Goal: Complete application form

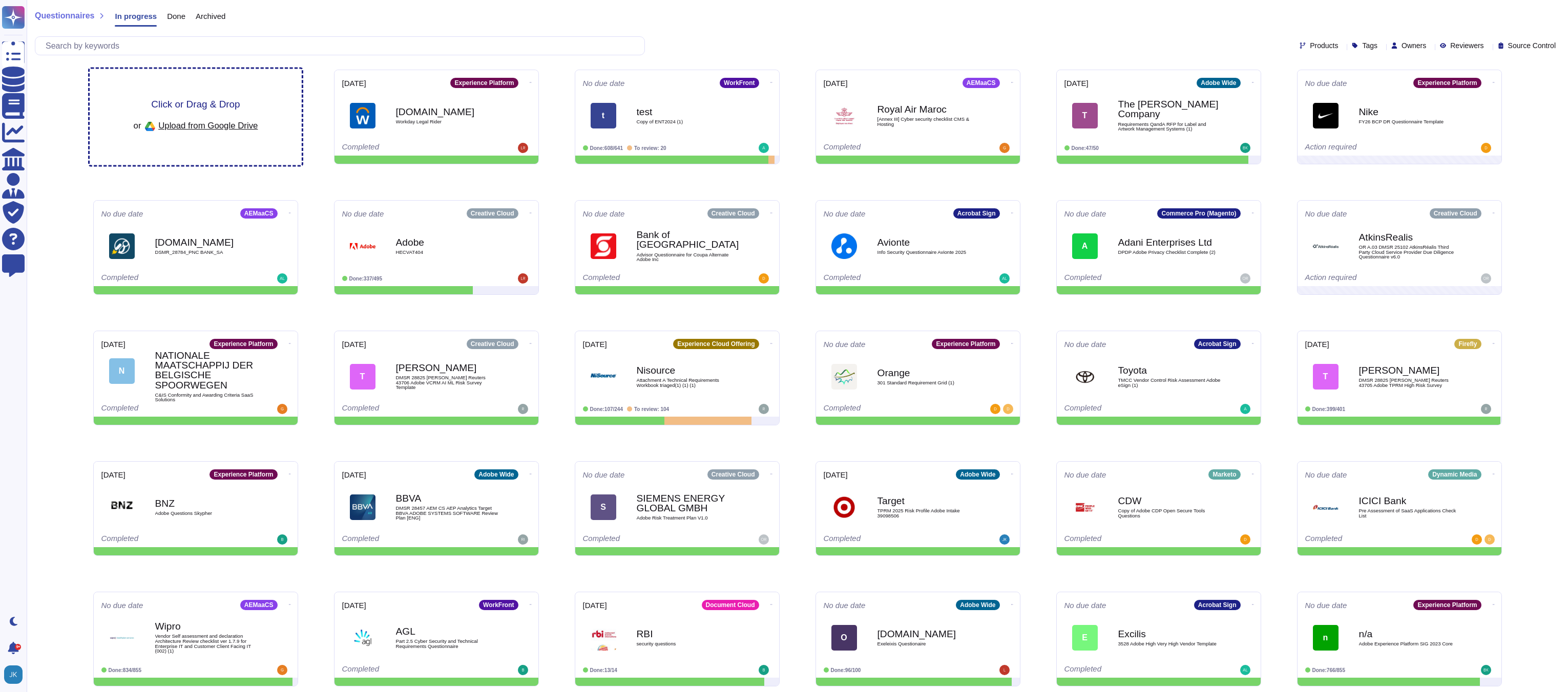
click at [191, 104] on span "Click or Drag & Drop" at bounding box center [195, 104] width 88 height 10
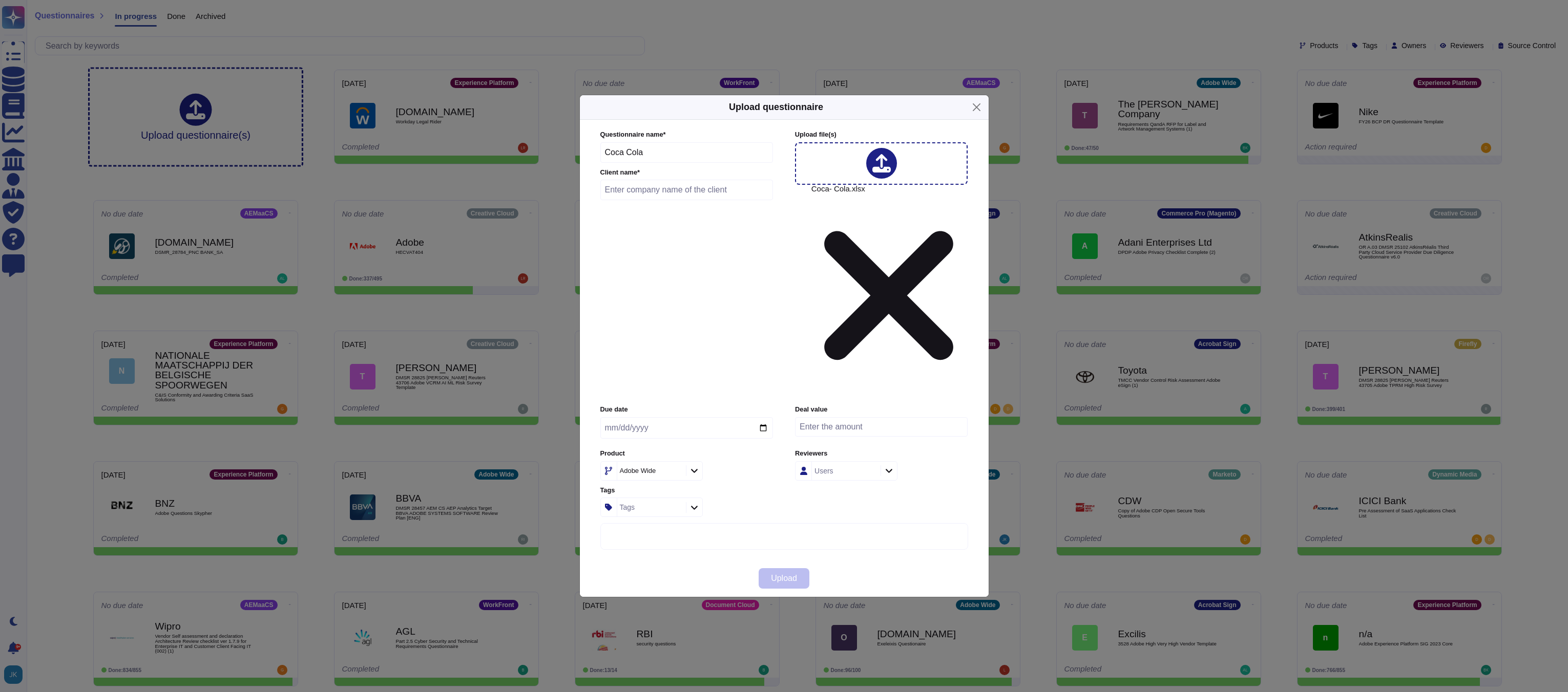
click at [633, 417] on input "date" at bounding box center [687, 427] width 173 height 21
click at [656, 200] on input "text" at bounding box center [687, 190] width 173 height 20
type input "Coco-Cola"
click at [764, 417] on input "date" at bounding box center [687, 427] width 173 height 21
type input "[DATE]"
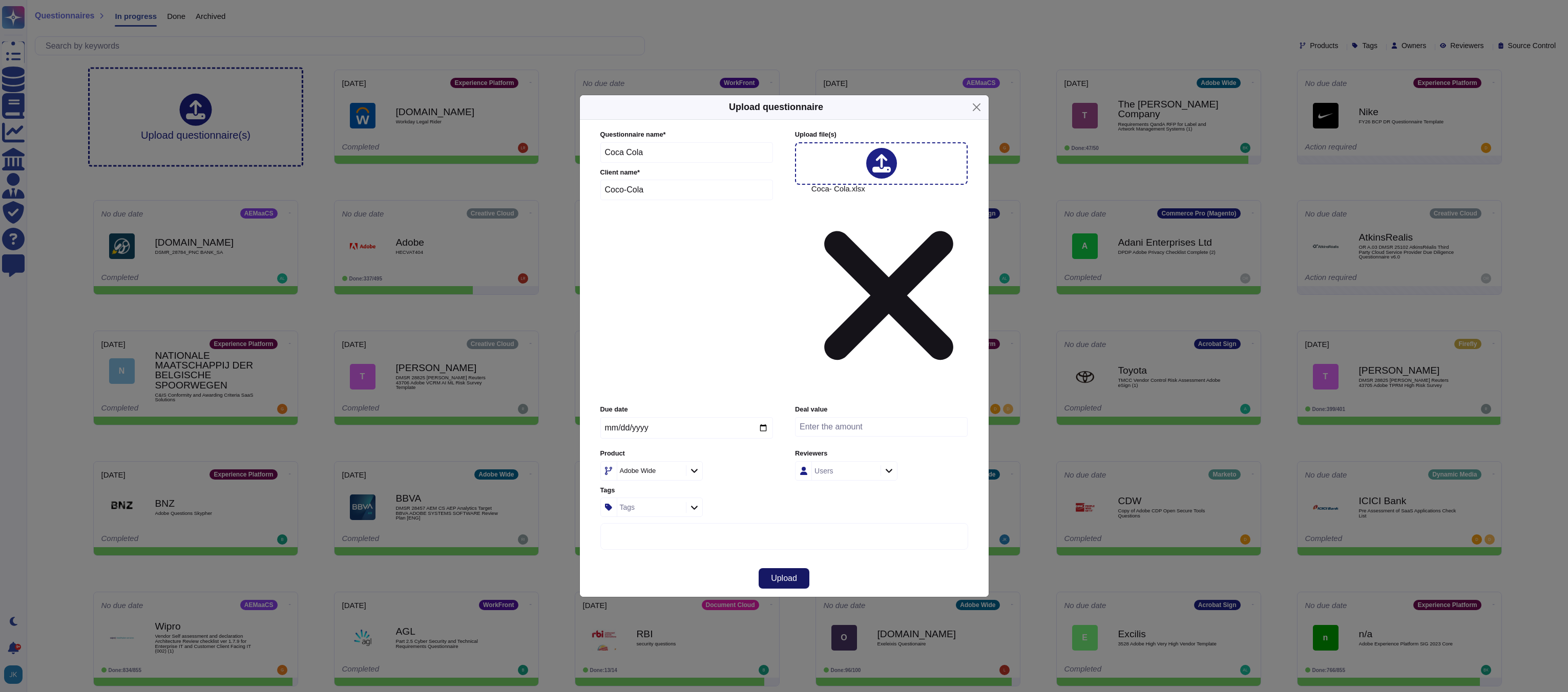
click at [786, 574] on span "Upload" at bounding box center [784, 578] width 26 height 8
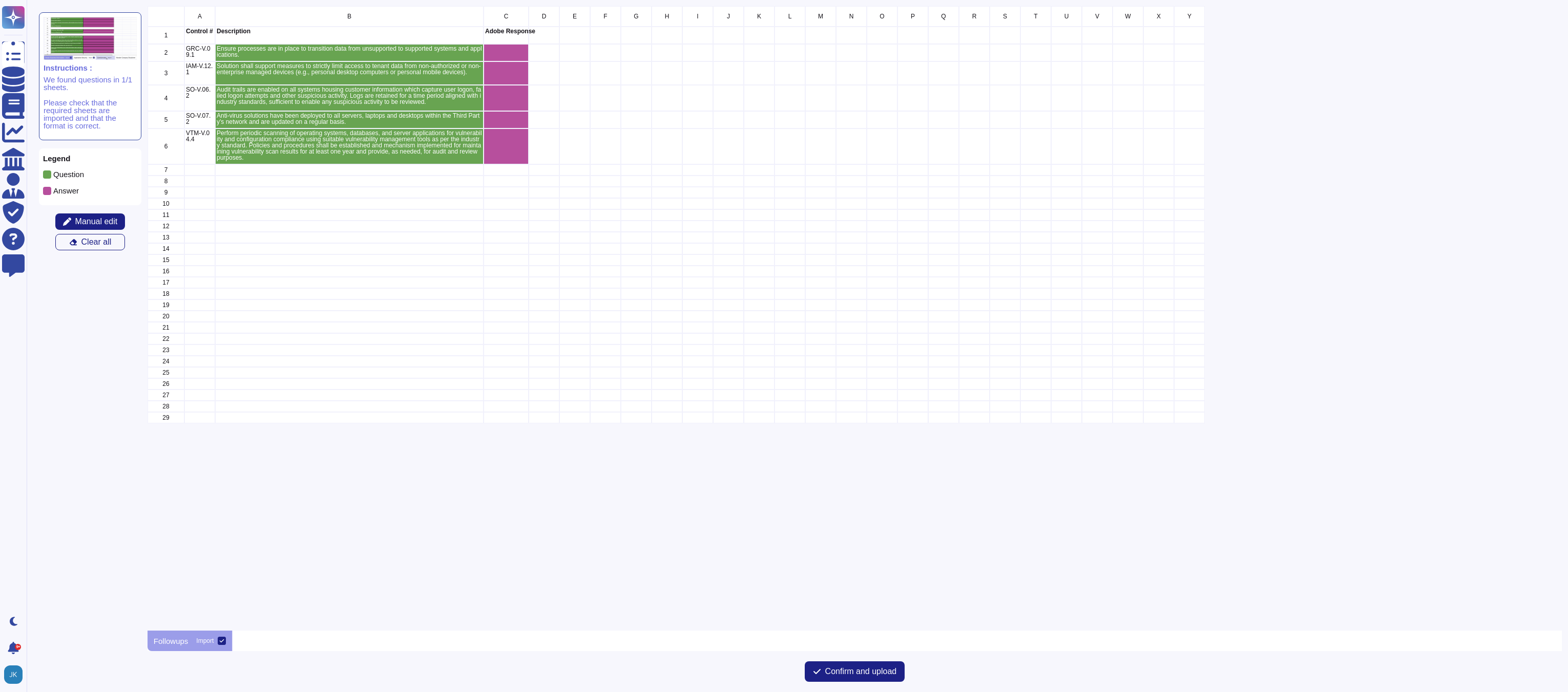
scroll to position [625, 1414]
click at [849, 675] on span "Confirm and upload" at bounding box center [861, 672] width 72 height 8
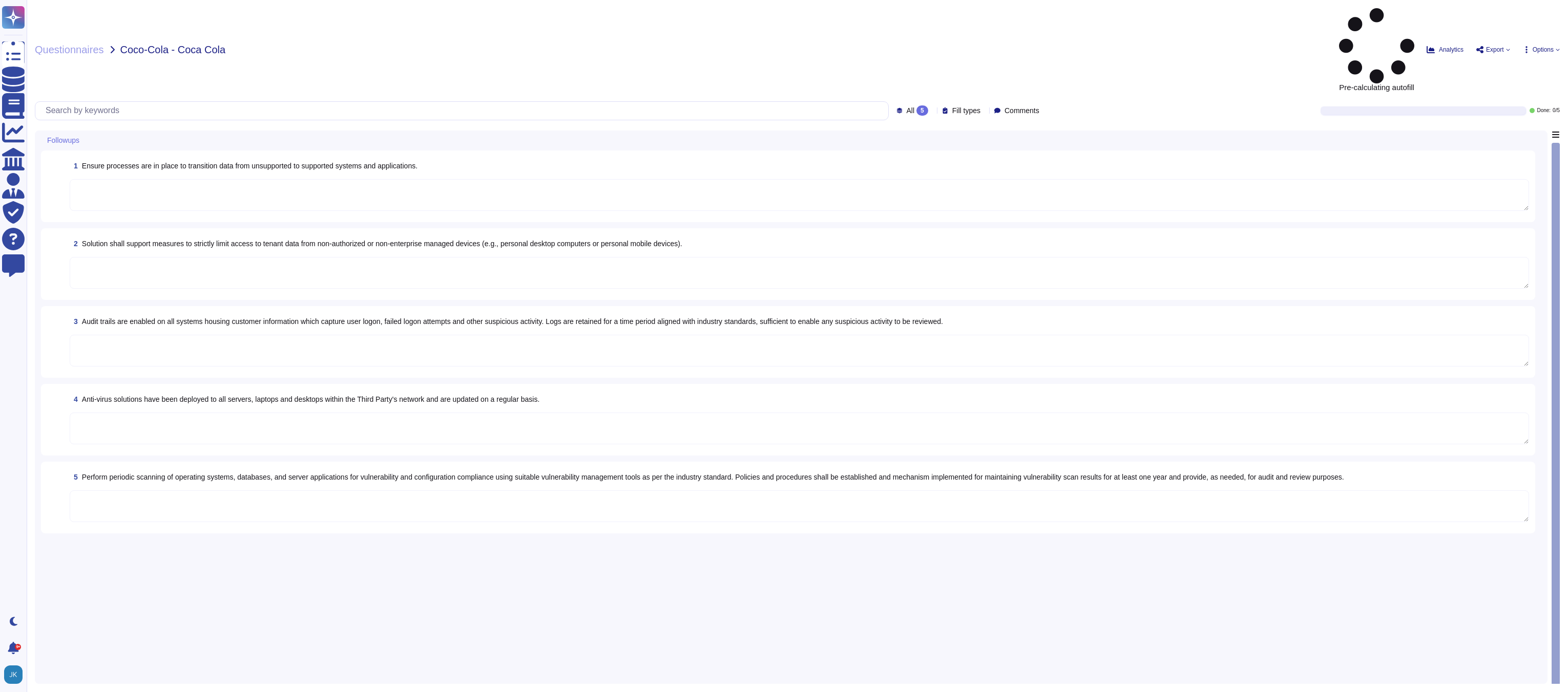
click at [346, 162] on span "Ensure processes are in place to transition data from unsupported to supported …" at bounding box center [249, 165] width 335 height 8
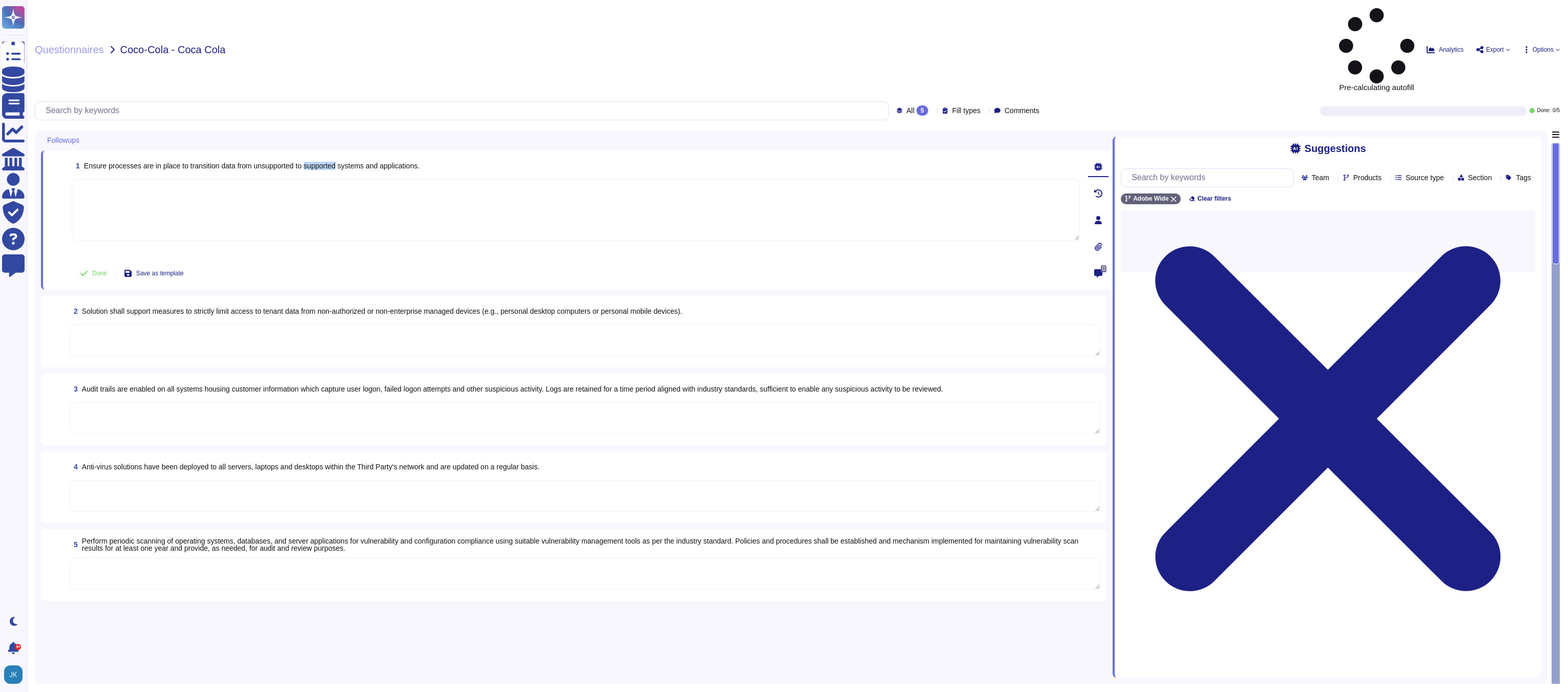
click at [346, 162] on span "Ensure processes are in place to transition data from unsupported to supported …" at bounding box center [251, 165] width 335 height 8
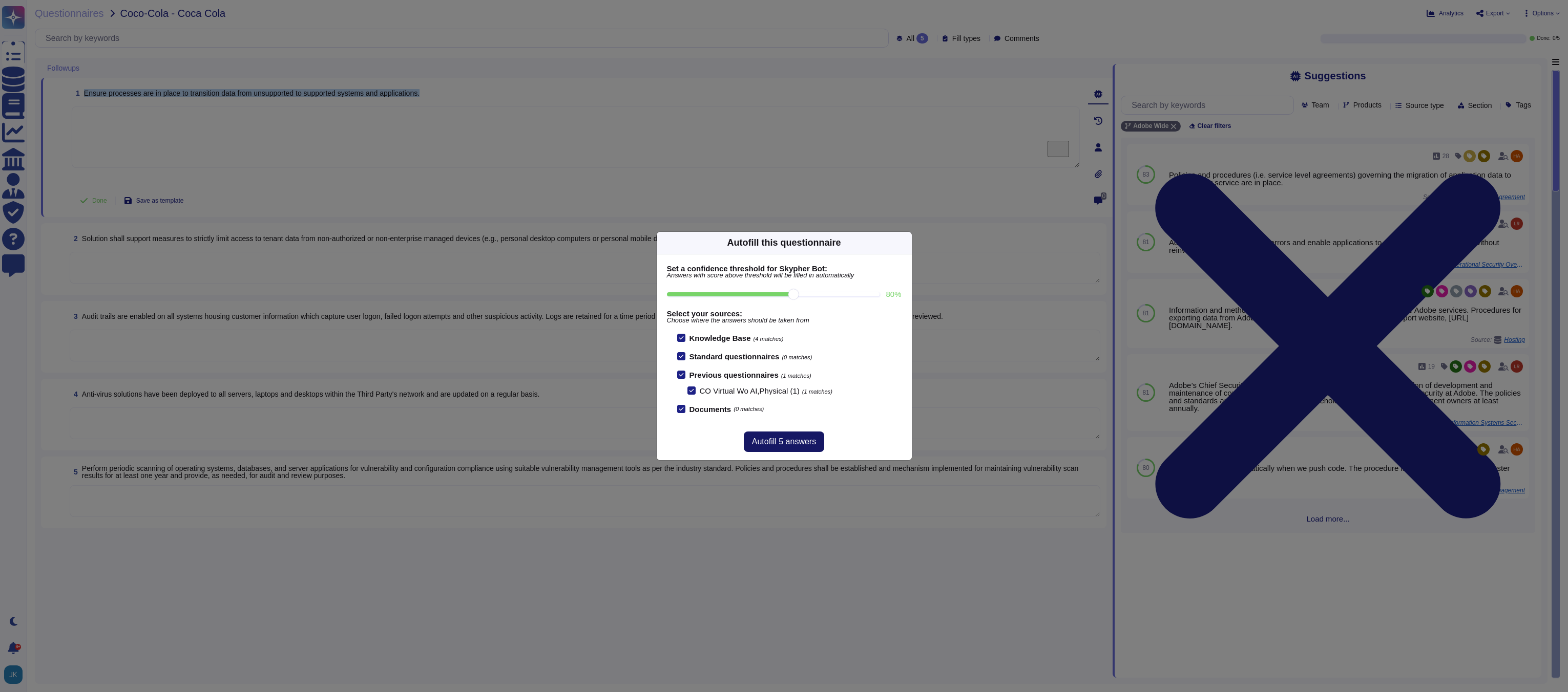
click at [772, 442] on span "Autofill 5 answers" at bounding box center [784, 441] width 64 height 8
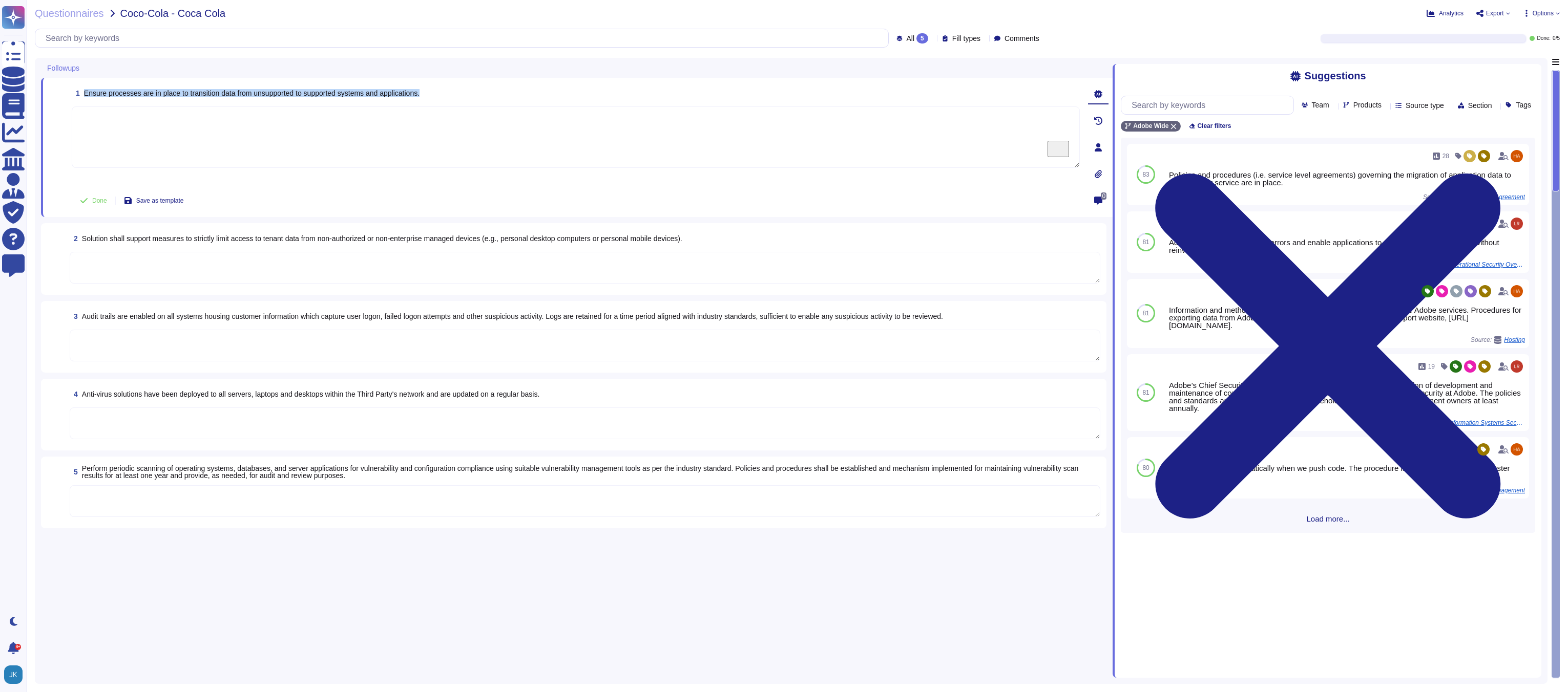
type textarea "Policies and procedures (i.e. service level agreements) governing the migration…"
type textarea "Without an enabled Adobe AD account, a user will not be able to logically acces…"
type textarea "Adobe collects logs that provide details regarding network and security infrast…"
type textarea "Adobe deploys anti-virus and malware prevention solutions including, but not li…"
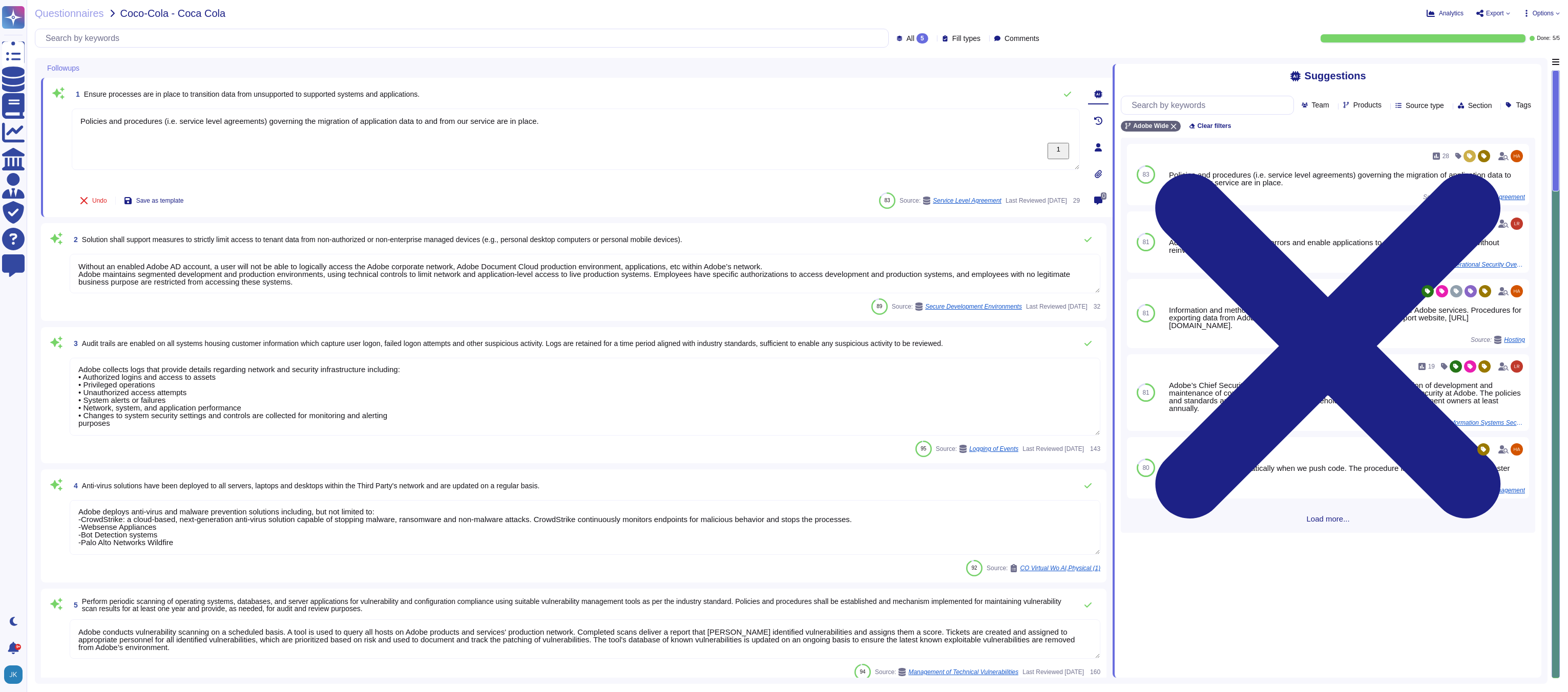
click at [306, 611] on span "Perform periodic scanning of operating systems, databases, and server applicati…" at bounding box center [571, 605] width 979 height 16
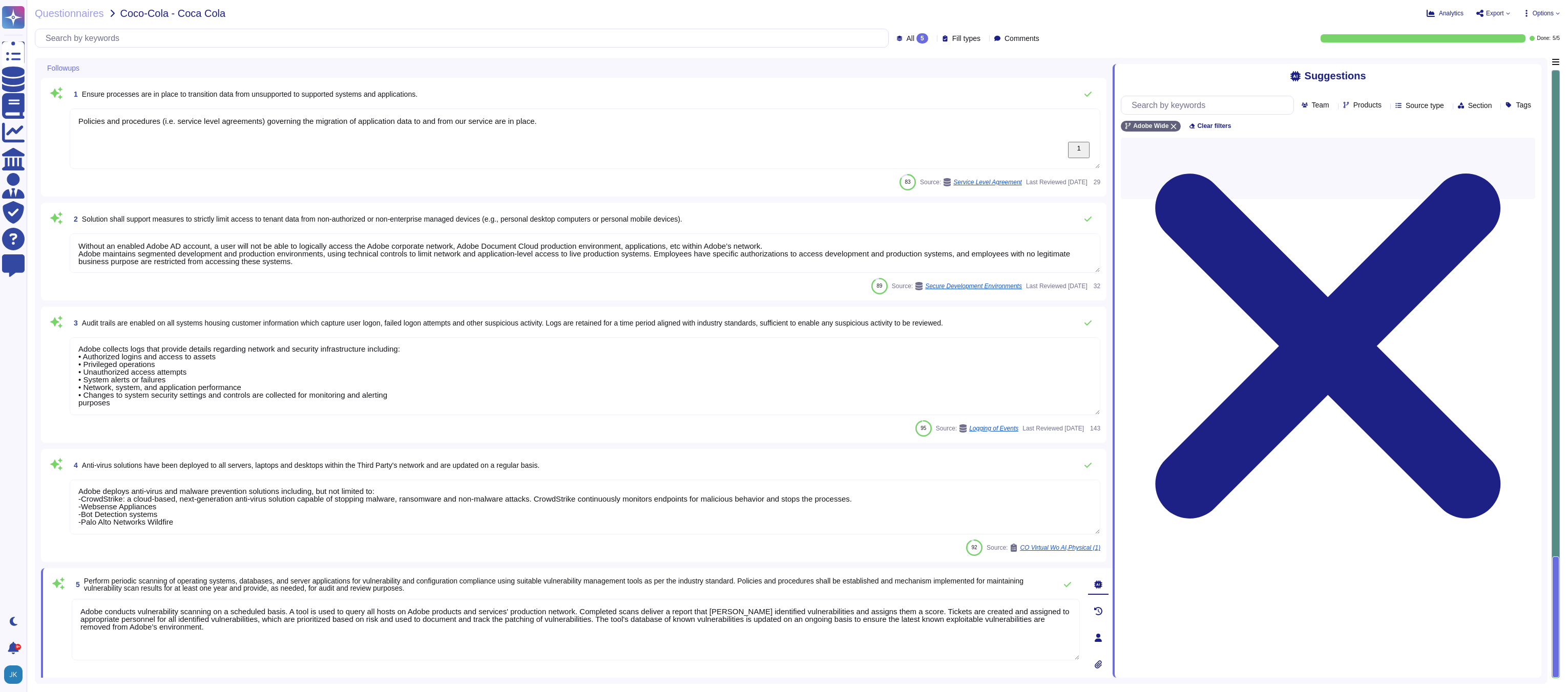
click at [306, 611] on textarea "Adobe conducts vulnerability scanning on a scheduled basis. A tool is used to q…" at bounding box center [575, 630] width 1008 height 62
click at [413, 587] on span "Perform periodic scanning of operating systems, databases, and server applicati…" at bounding box center [553, 584] width 939 height 16
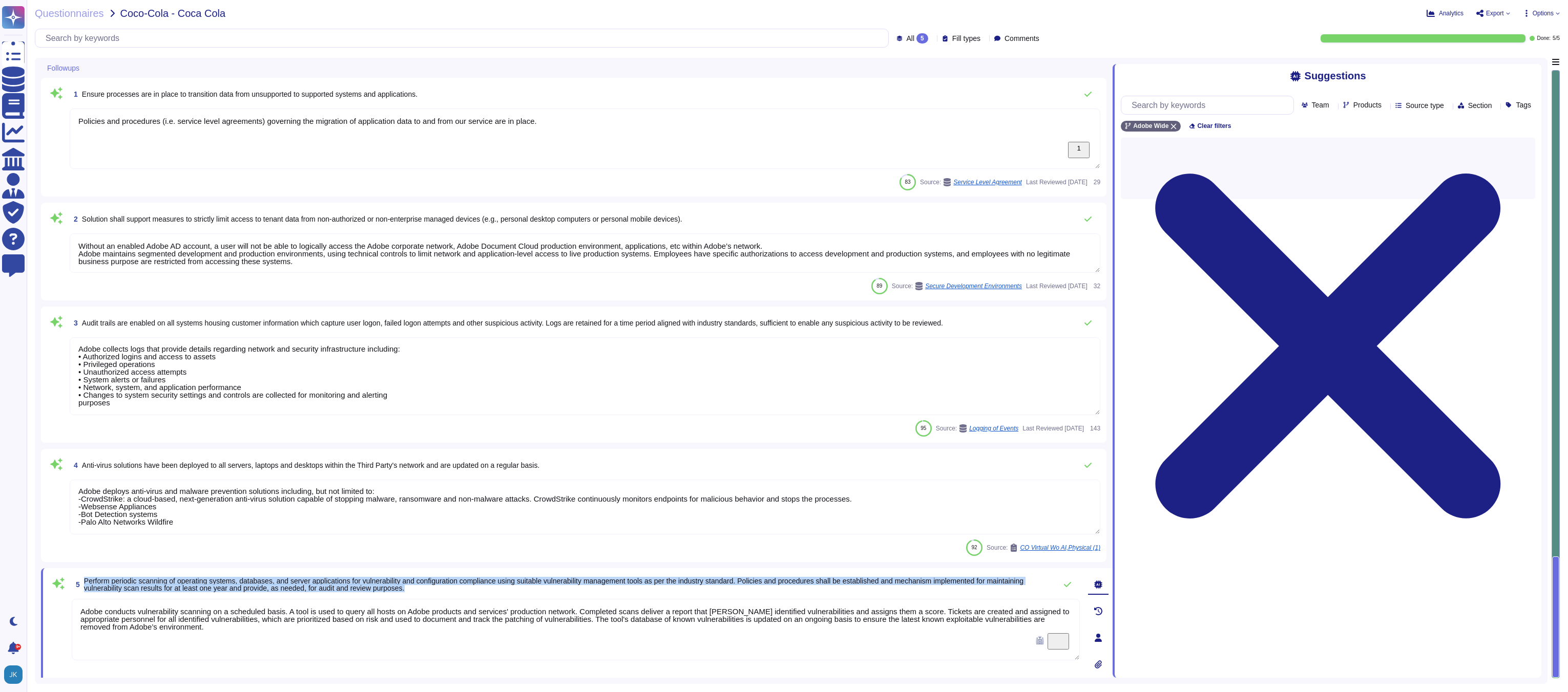
click at [413, 587] on span "Perform periodic scanning of operating systems, databases, and server applicati…" at bounding box center [553, 584] width 939 height 16
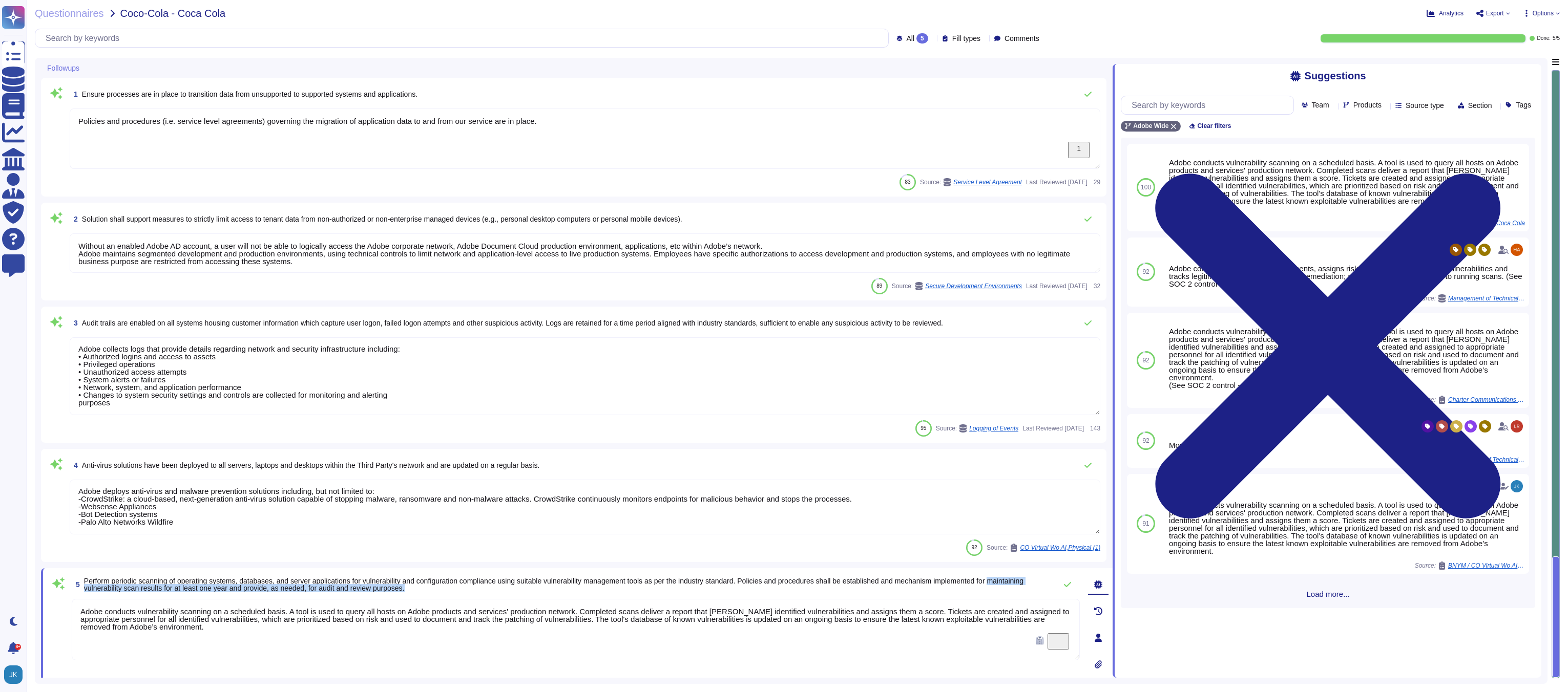
drag, startPoint x: 83, startPoint y: 589, endPoint x: 451, endPoint y: 596, distance: 368.1
click at [451, 596] on div "5 Perform periodic scanning of operating systems, databases, and server applica…" at bounding box center [563, 638] width 1030 height 127
click at [301, 635] on textarea "Adobe conducts vulnerability scanning on a scheduled basis. A tool is used to q…" at bounding box center [575, 630] width 1008 height 62
paste textarea "Adobe does not share any vulnerability scan results with tenants/customers as t…"
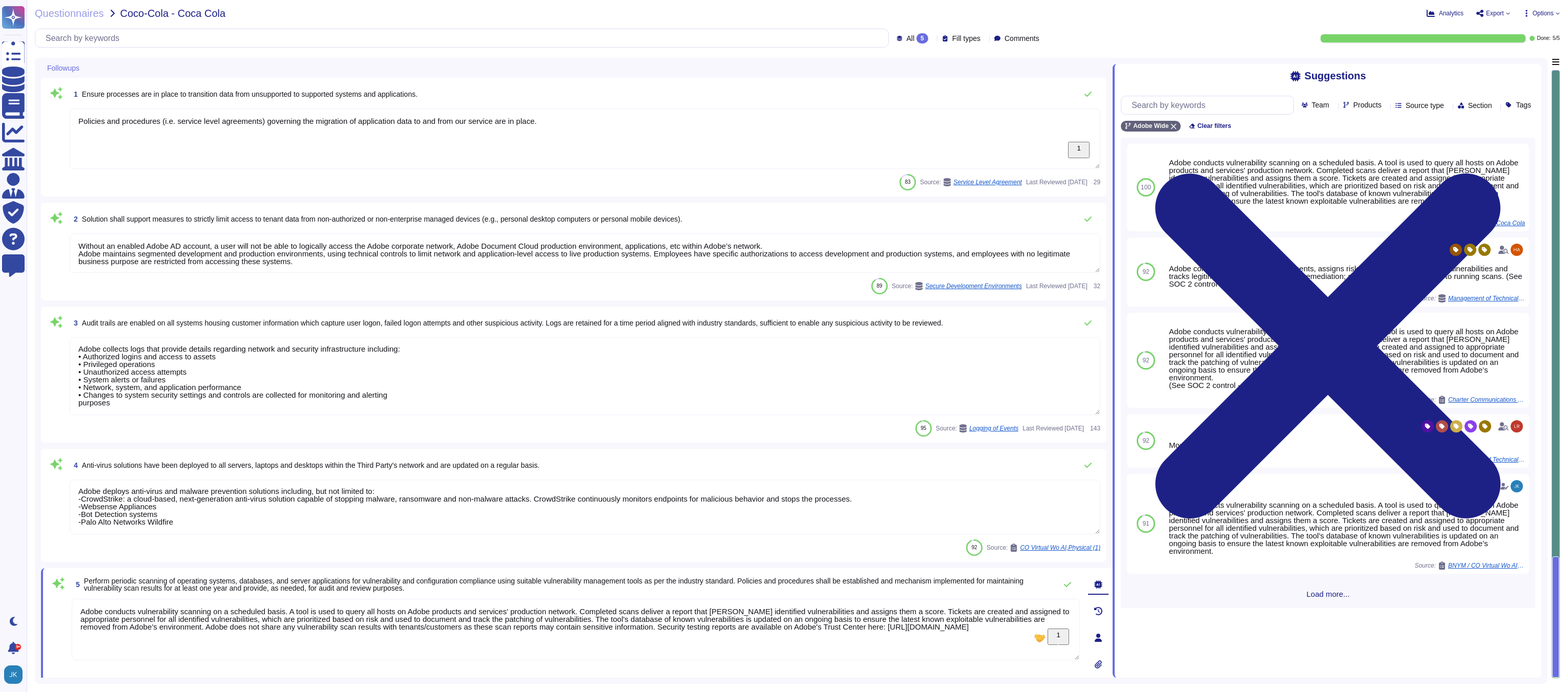
type textarea "Adobe conducts vulnerability scanning on a scheduled basis. A tool is used to q…"
click at [1506, 14] on icon at bounding box center [1507, 13] width 4 height 2
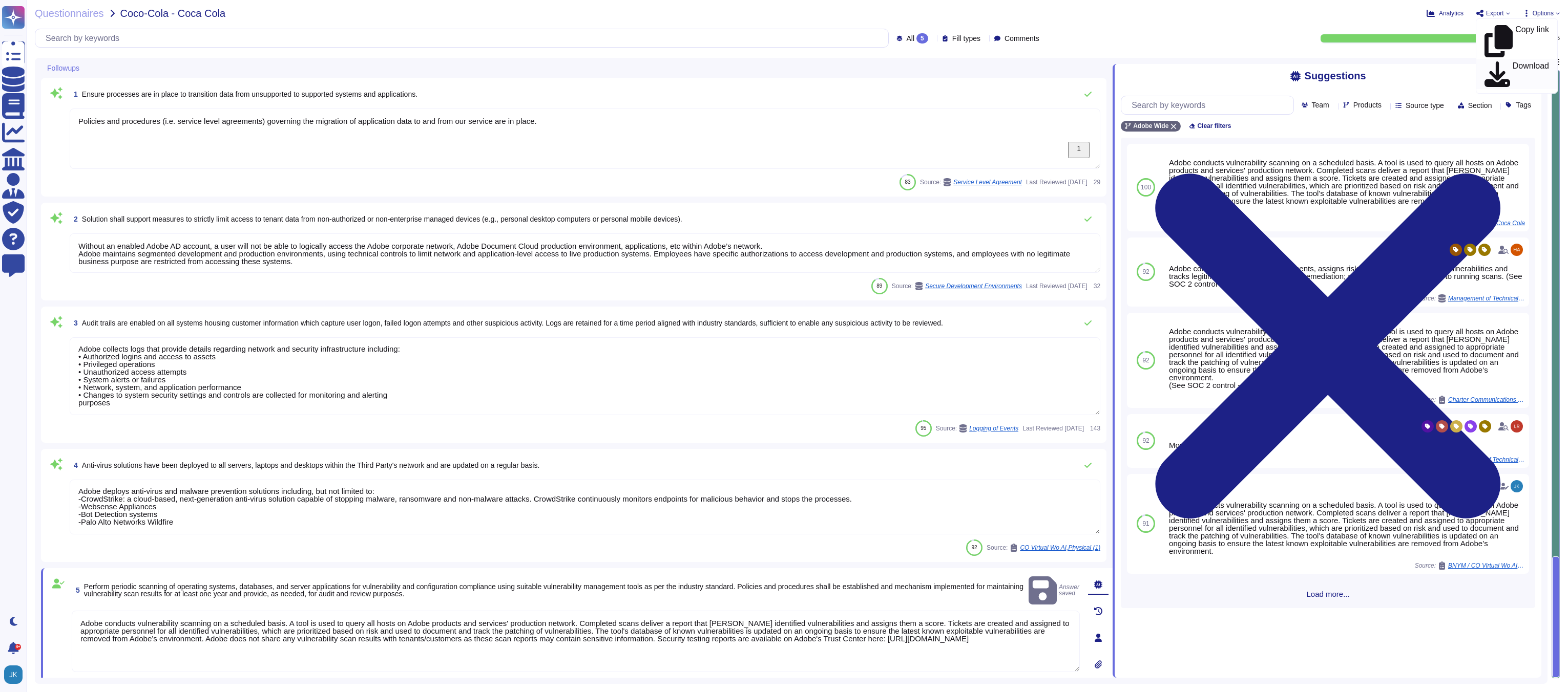
click at [1512, 62] on p "Download" at bounding box center [1530, 74] width 37 height 25
